Goal: Subscribe to service/newsletter

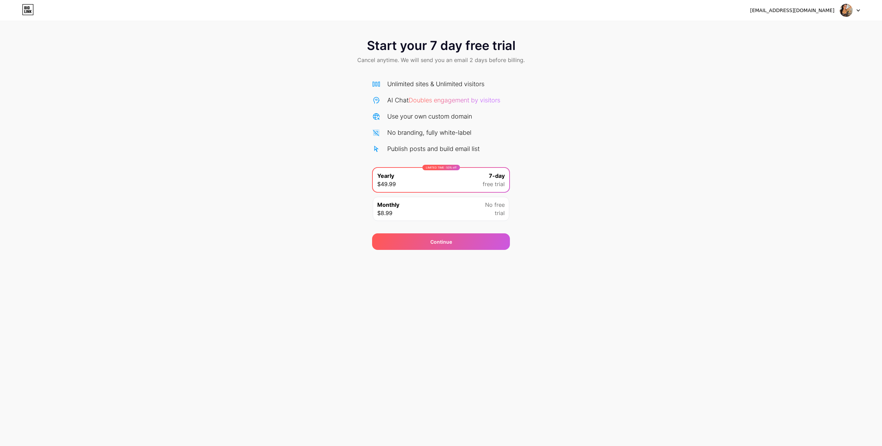
click at [436, 210] on div "Monthly $8.99 No free trial" at bounding box center [441, 209] width 136 height 24
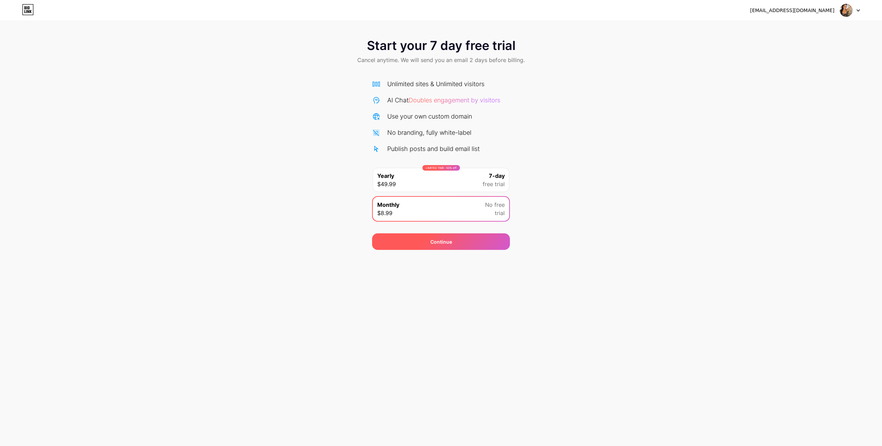
click at [458, 245] on div "Continue" at bounding box center [441, 241] width 138 height 17
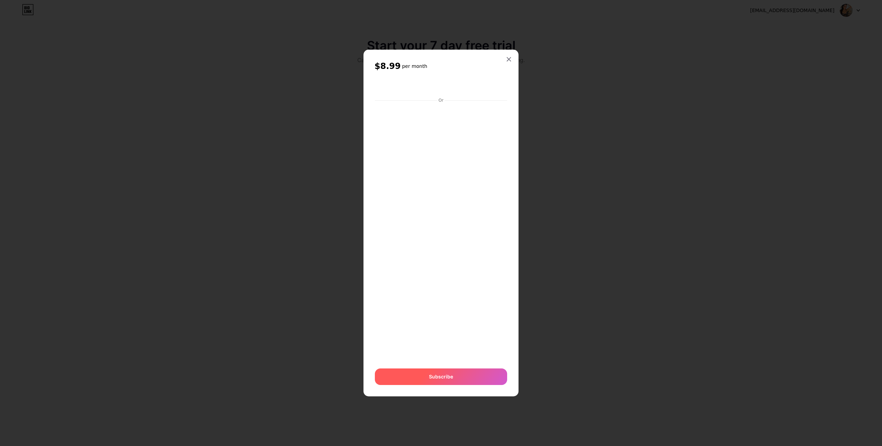
click at [434, 379] on span "Subscribe" at bounding box center [441, 376] width 24 height 7
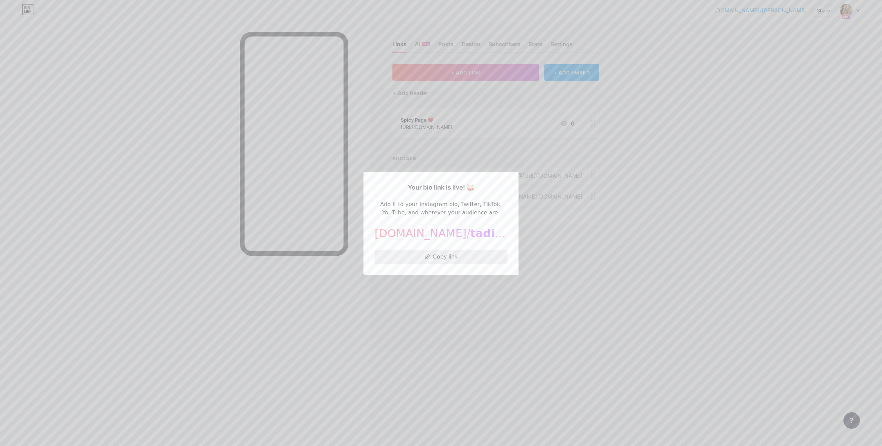
click at [445, 256] on button "Copy link" at bounding box center [440, 257] width 133 height 14
click at [584, 247] on div at bounding box center [441, 223] width 882 height 446
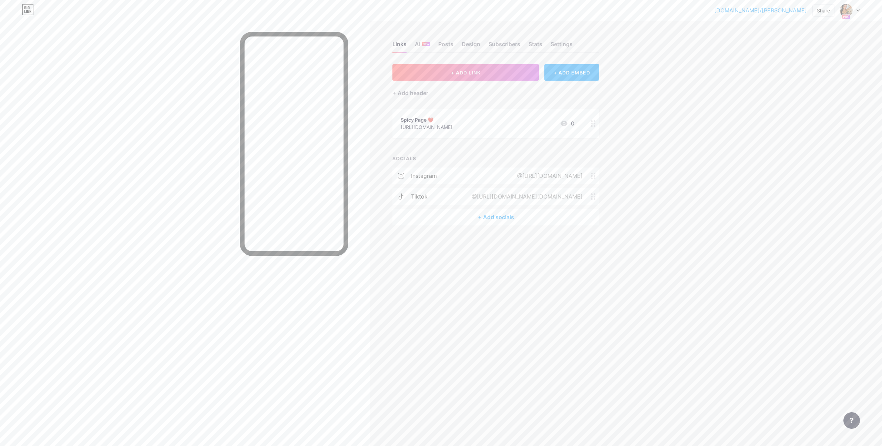
click at [424, 126] on div "[URL][DOMAIN_NAME]" at bounding box center [427, 126] width 52 height 7
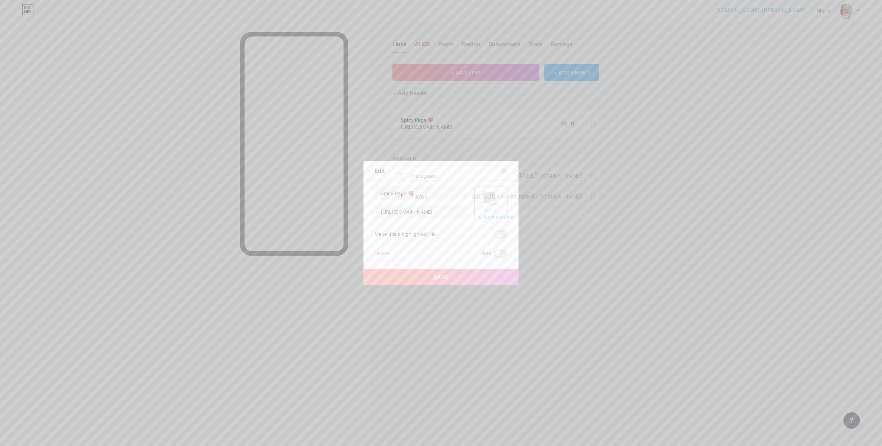
click at [505, 170] on icon at bounding box center [504, 171] width 6 height 6
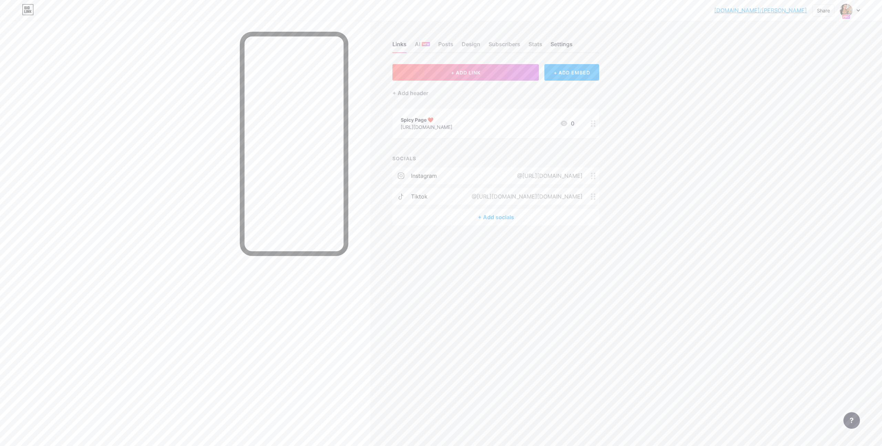
click at [564, 46] on div "Settings" at bounding box center [561, 46] width 22 height 12
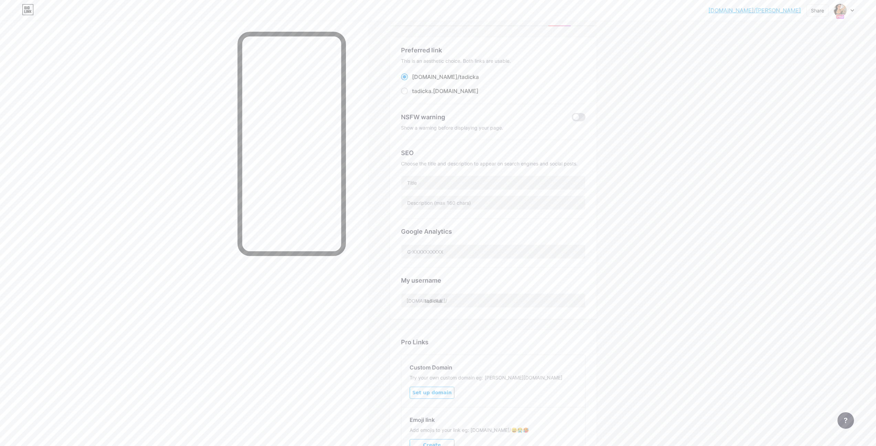
scroll to position [3, 0]
click at [584, 139] on span at bounding box center [579, 141] width 14 height 8
click at [572, 143] on input "checkbox" at bounding box center [572, 143] width 0 height 0
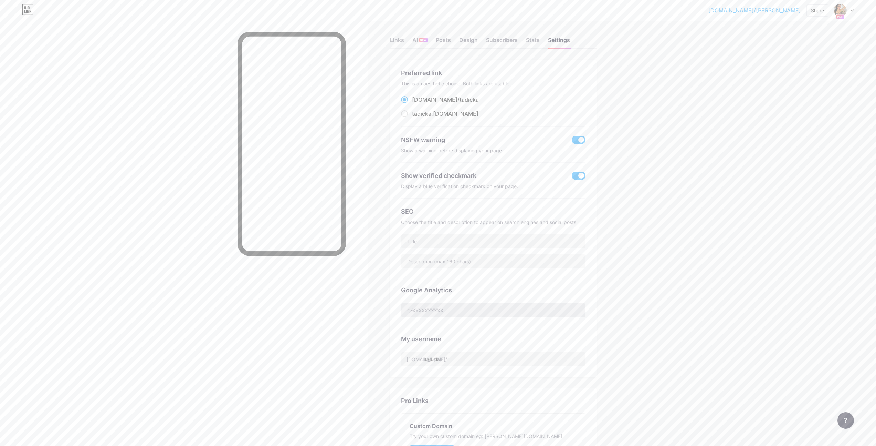
scroll to position [134, 0]
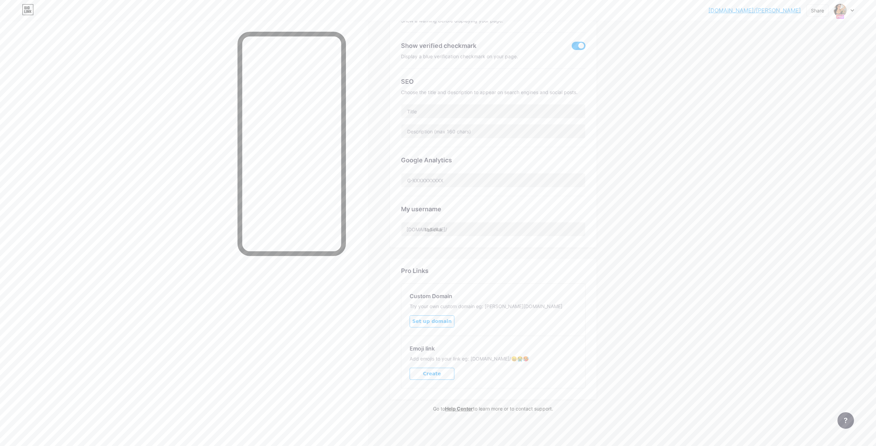
click at [439, 324] on button "Set up domain" at bounding box center [432, 321] width 45 height 12
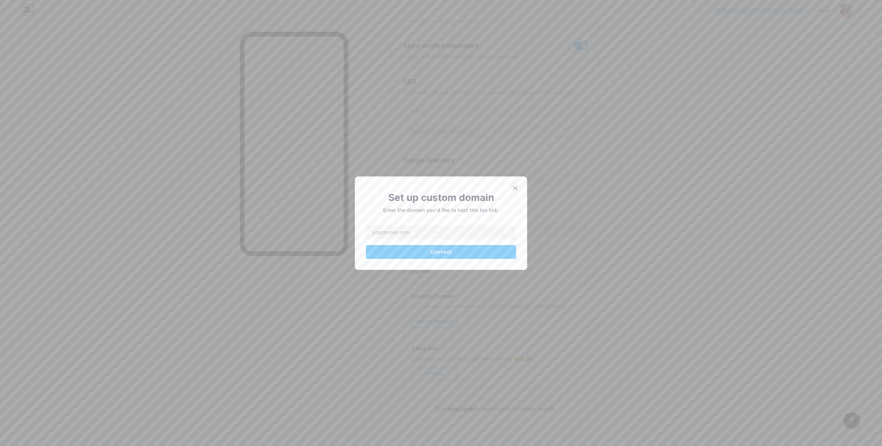
click at [512, 187] on icon at bounding box center [515, 188] width 6 height 6
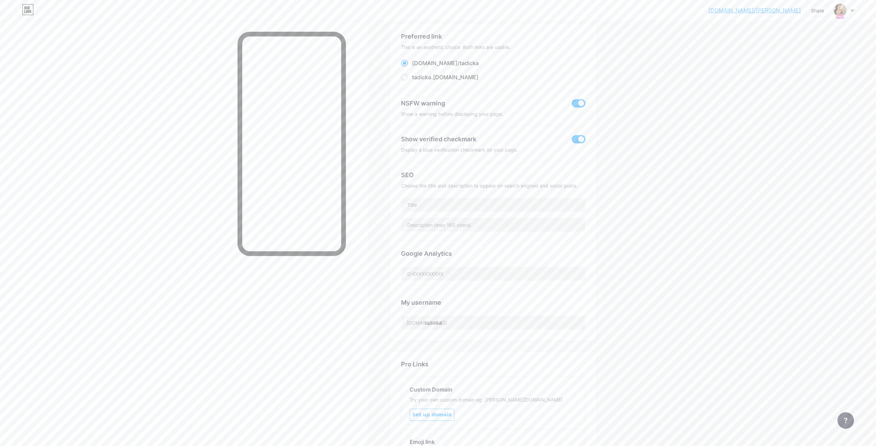
scroll to position [0, 0]
click at [533, 45] on div "Stats" at bounding box center [533, 46] width 14 height 12
click at [393, 43] on div "Links" at bounding box center [397, 46] width 14 height 12
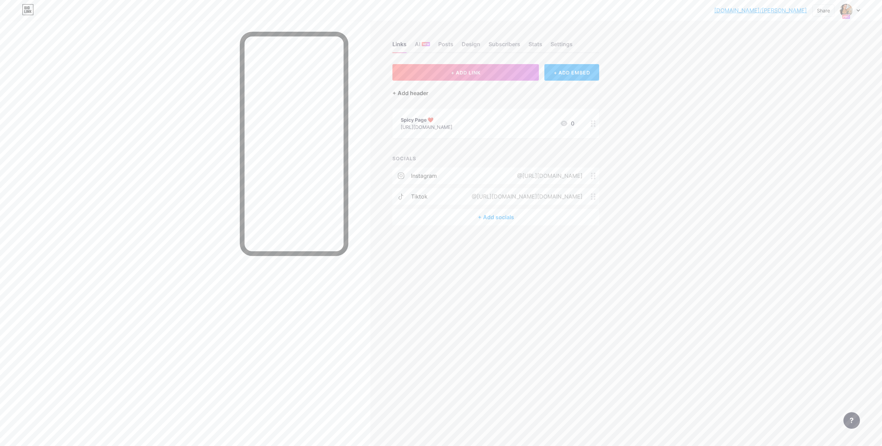
click at [413, 92] on div "+ Add header" at bounding box center [410, 93] width 36 height 8
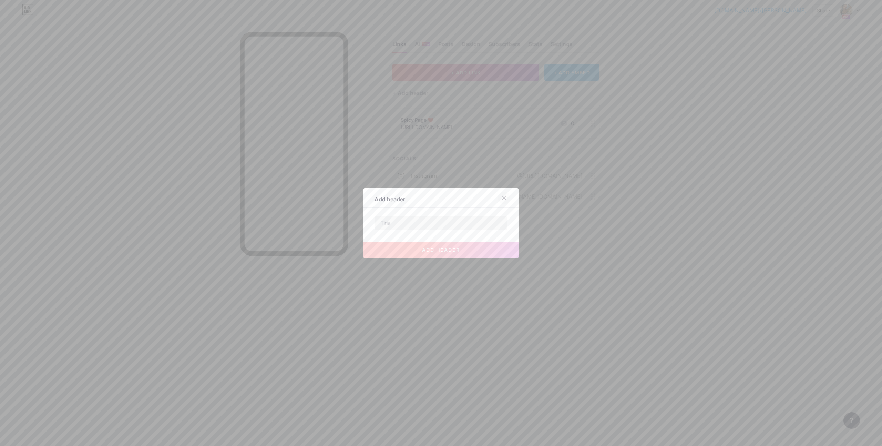
click at [504, 196] on icon at bounding box center [504, 198] width 6 height 6
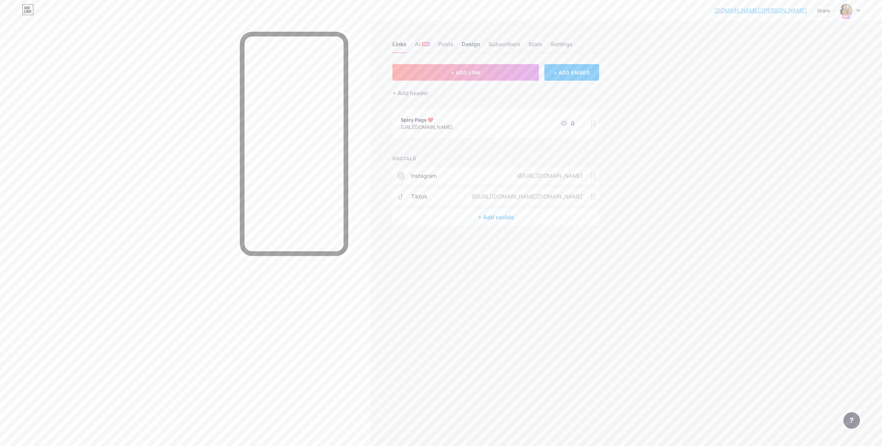
click at [465, 44] on div "Design" at bounding box center [470, 46] width 19 height 12
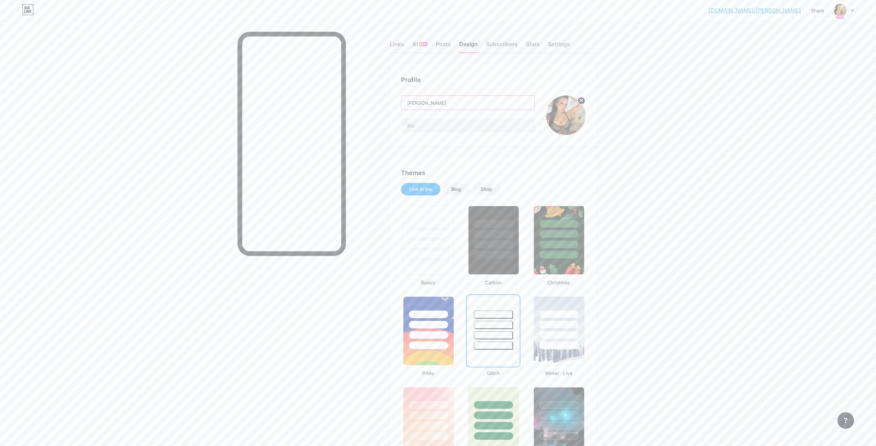
click at [443, 101] on input "[PERSON_NAME]" at bounding box center [468, 103] width 133 height 14
click at [366, 131] on div at bounding box center [184, 244] width 368 height 446
click at [396, 49] on div "Links" at bounding box center [397, 46] width 14 height 12
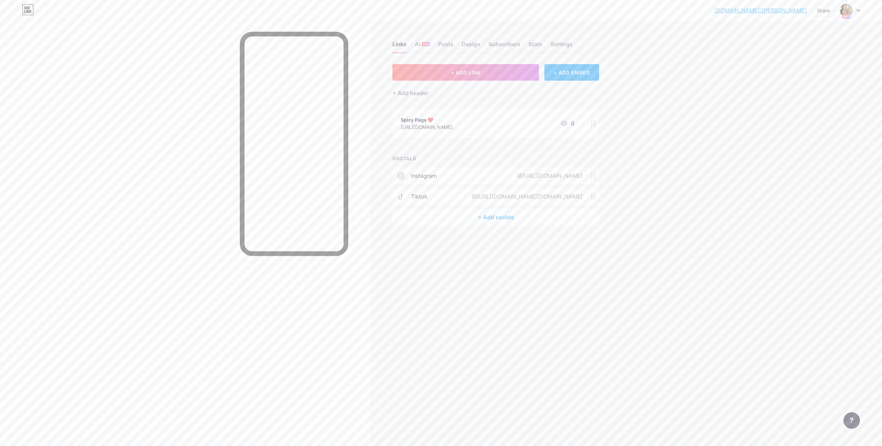
click at [567, 123] on icon at bounding box center [564, 123] width 8 height 8
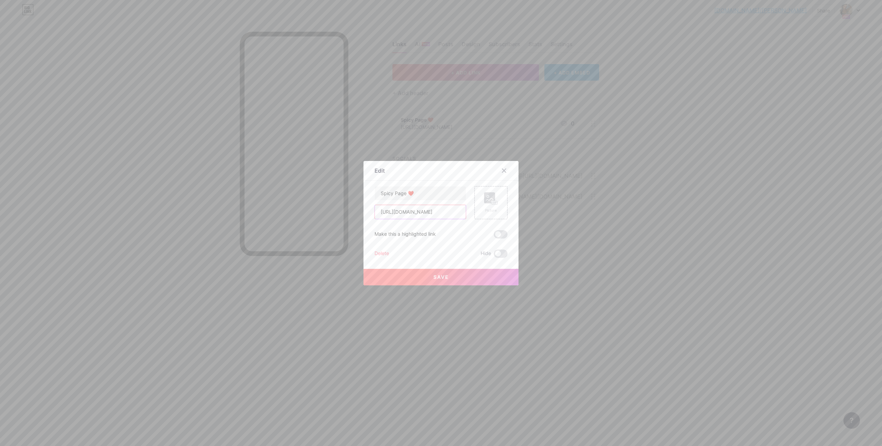
click at [416, 212] on input "[URL][DOMAIN_NAME]" at bounding box center [420, 212] width 91 height 14
click at [417, 214] on input "[URL][DOMAIN_NAME]" at bounding box center [420, 212] width 91 height 14
